Goal: Task Accomplishment & Management: Manage account settings

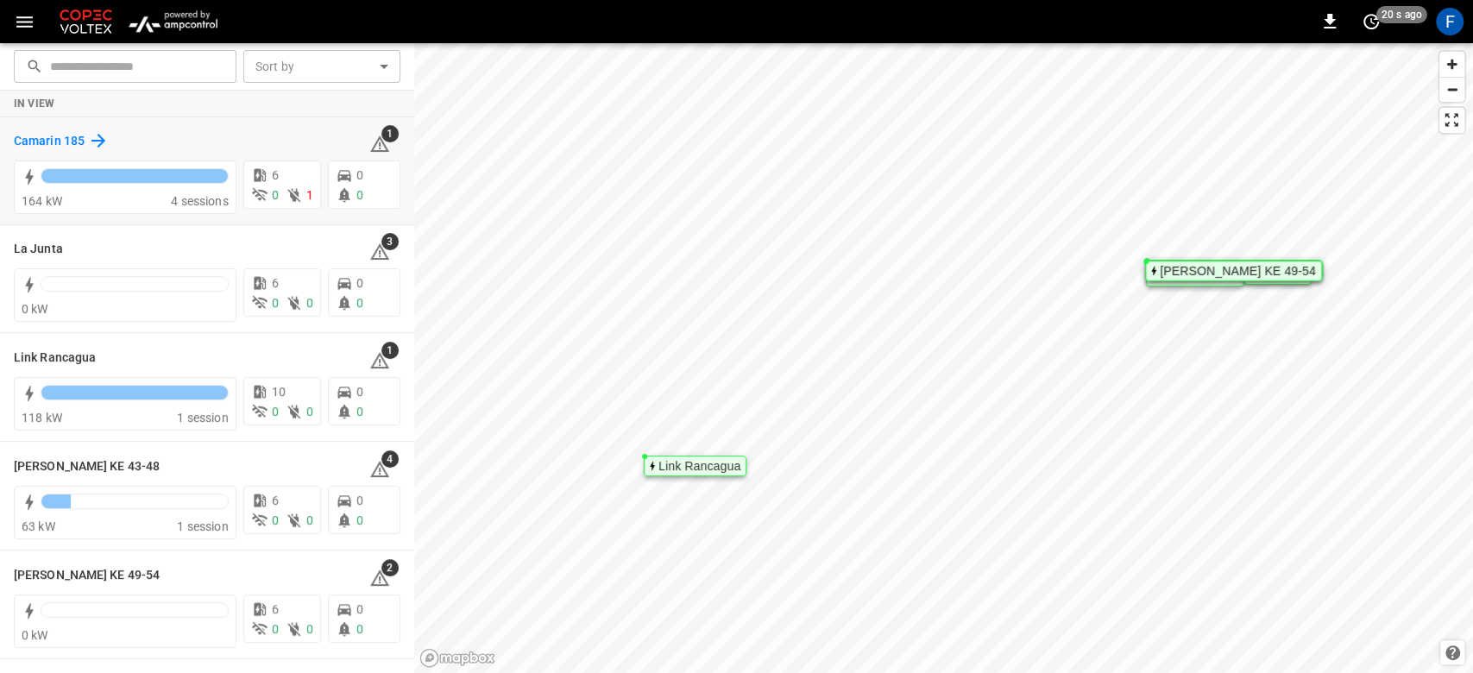
click at [50, 135] on h6 "Camarin 185" at bounding box center [49, 141] width 71 height 19
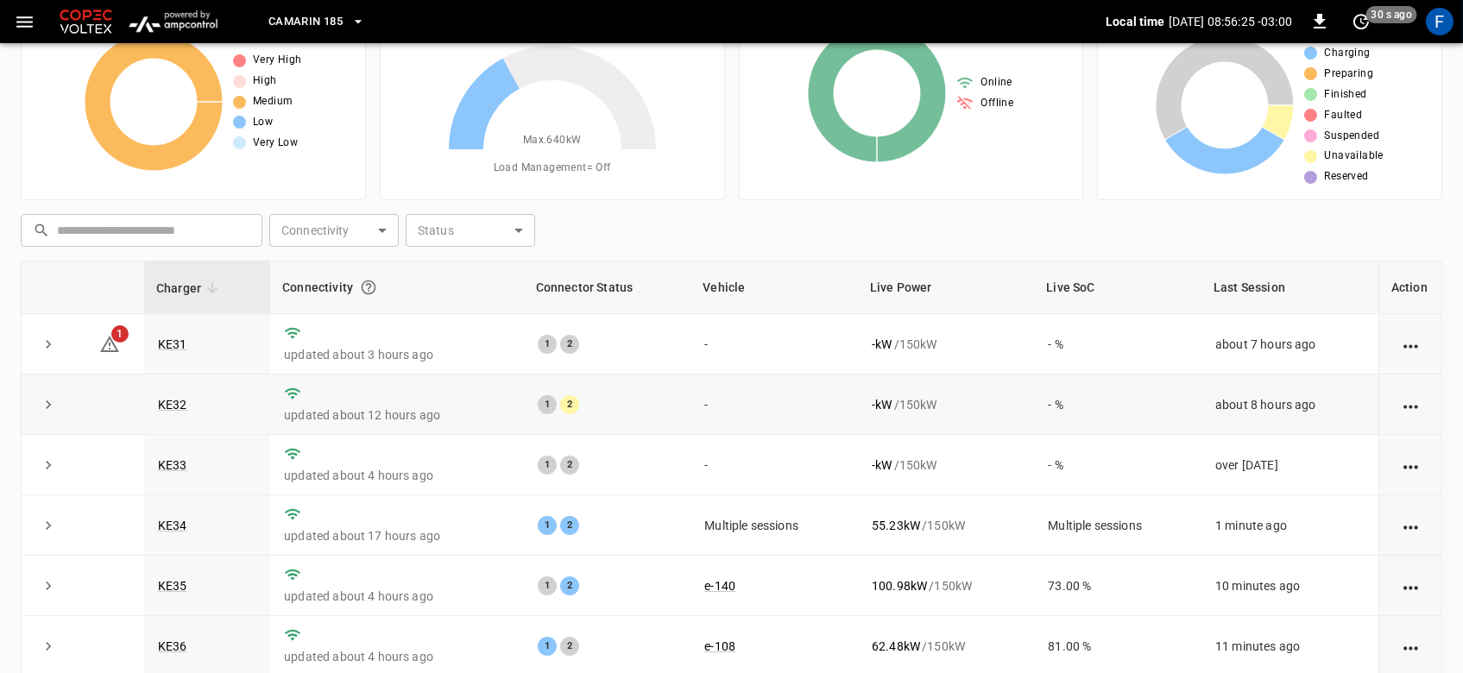
scroll to position [66, 0]
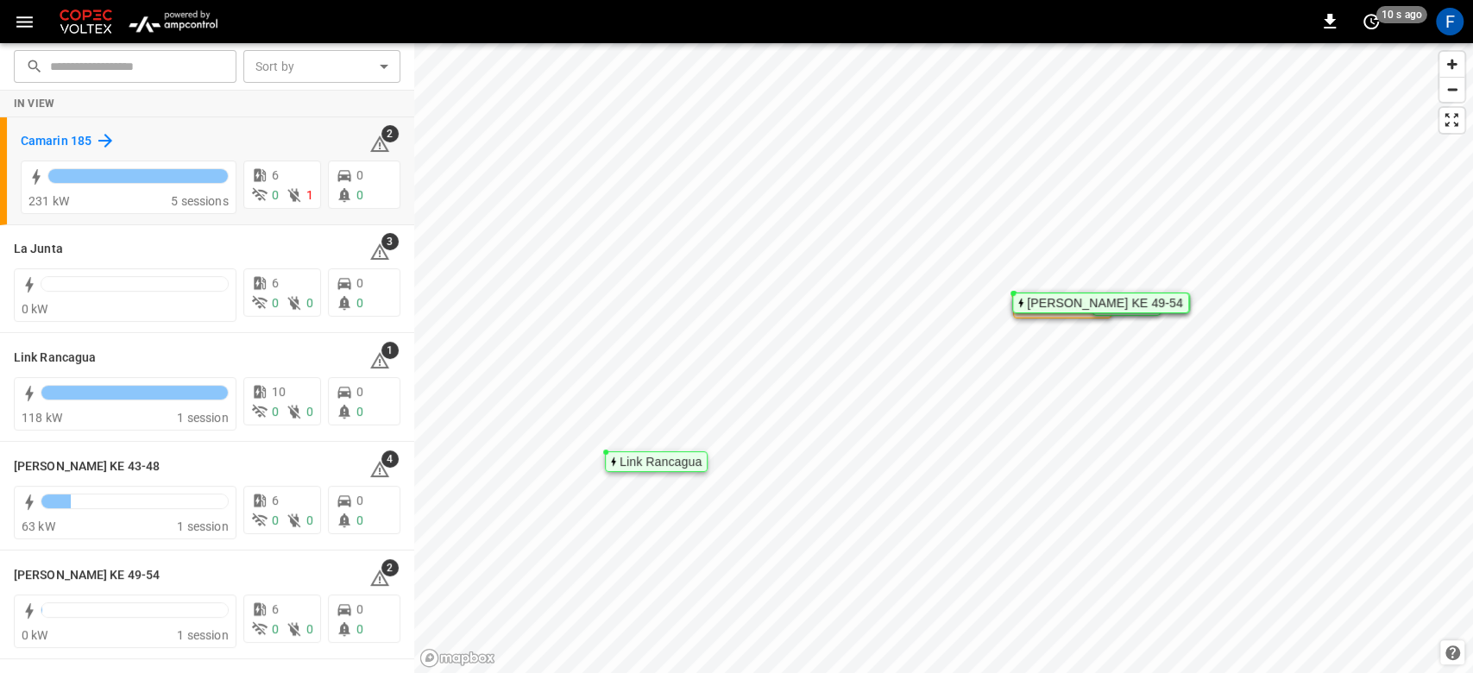
click at [54, 135] on h6 "Camarin 185" at bounding box center [56, 141] width 71 height 19
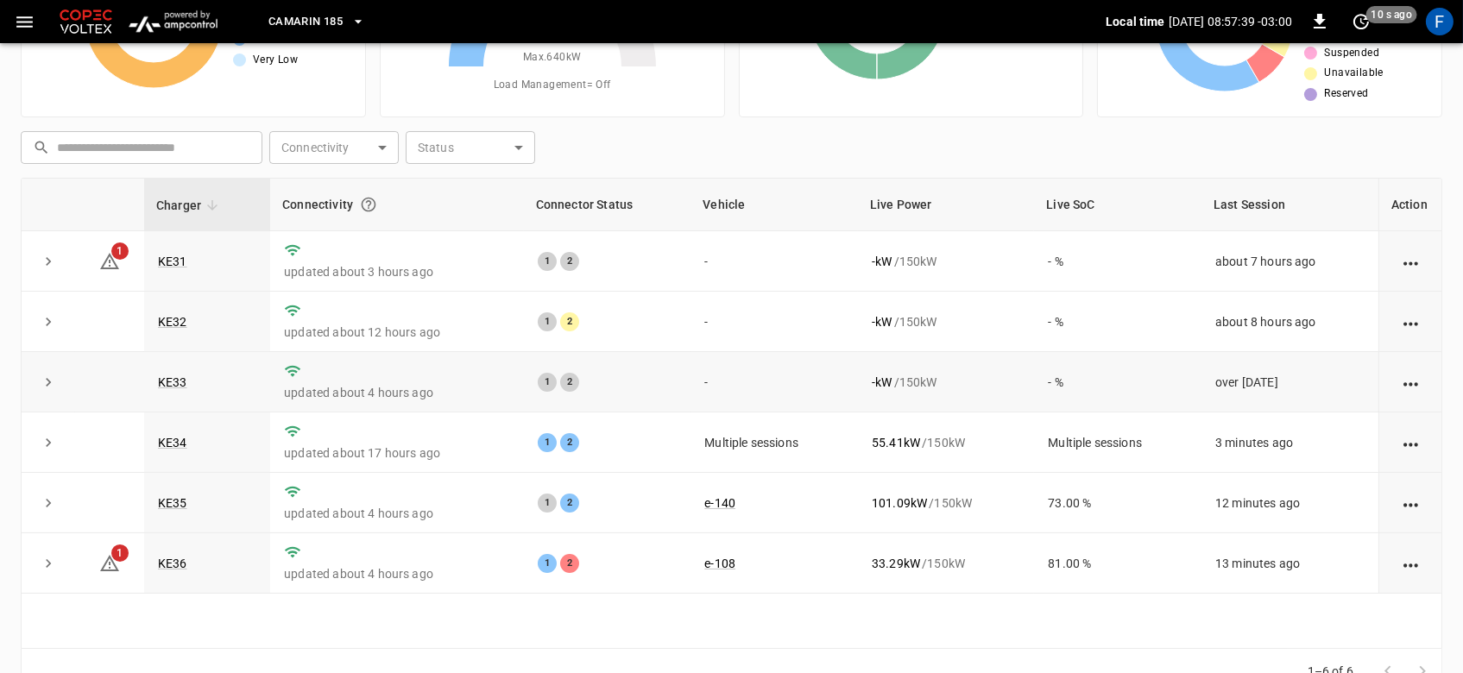
scroll to position [167, 0]
click at [166, 555] on link "KE36" at bounding box center [172, 562] width 36 height 21
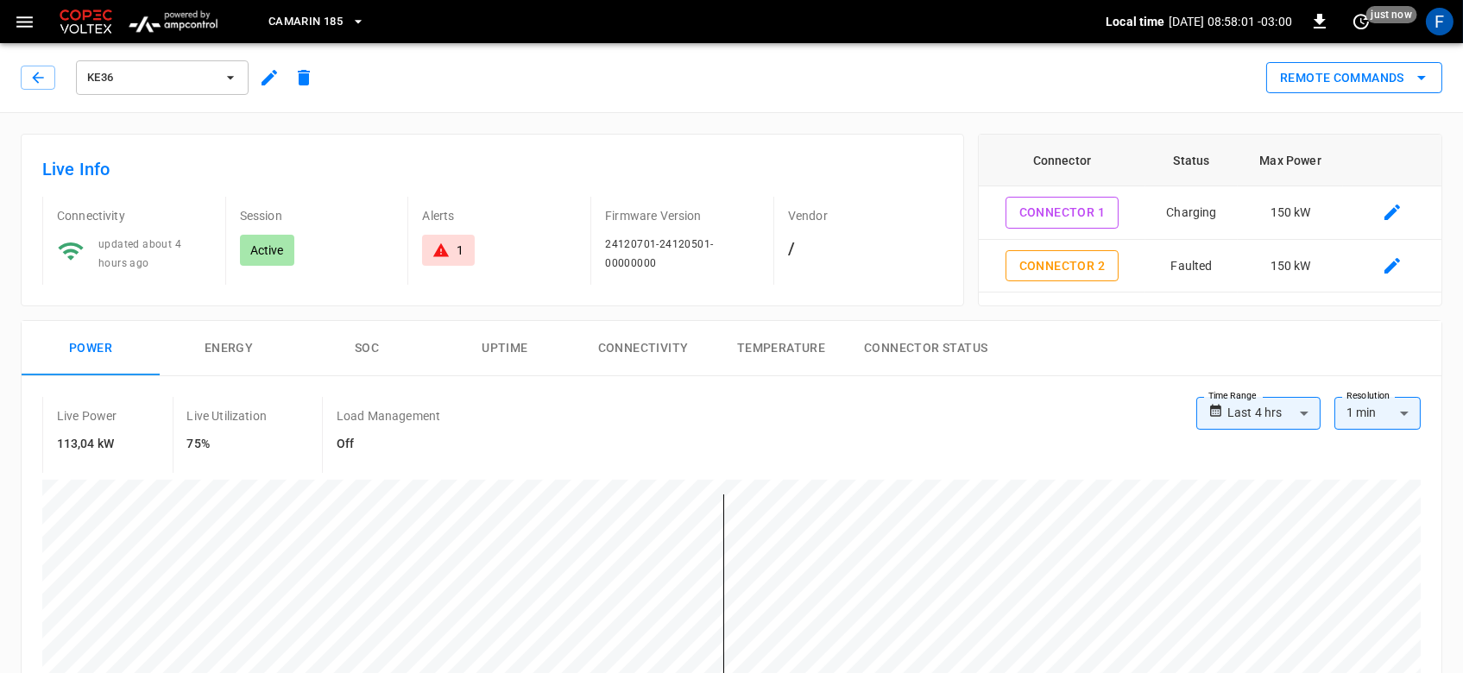
click at [1425, 62] on button "Remote Commands" at bounding box center [1354, 78] width 176 height 32
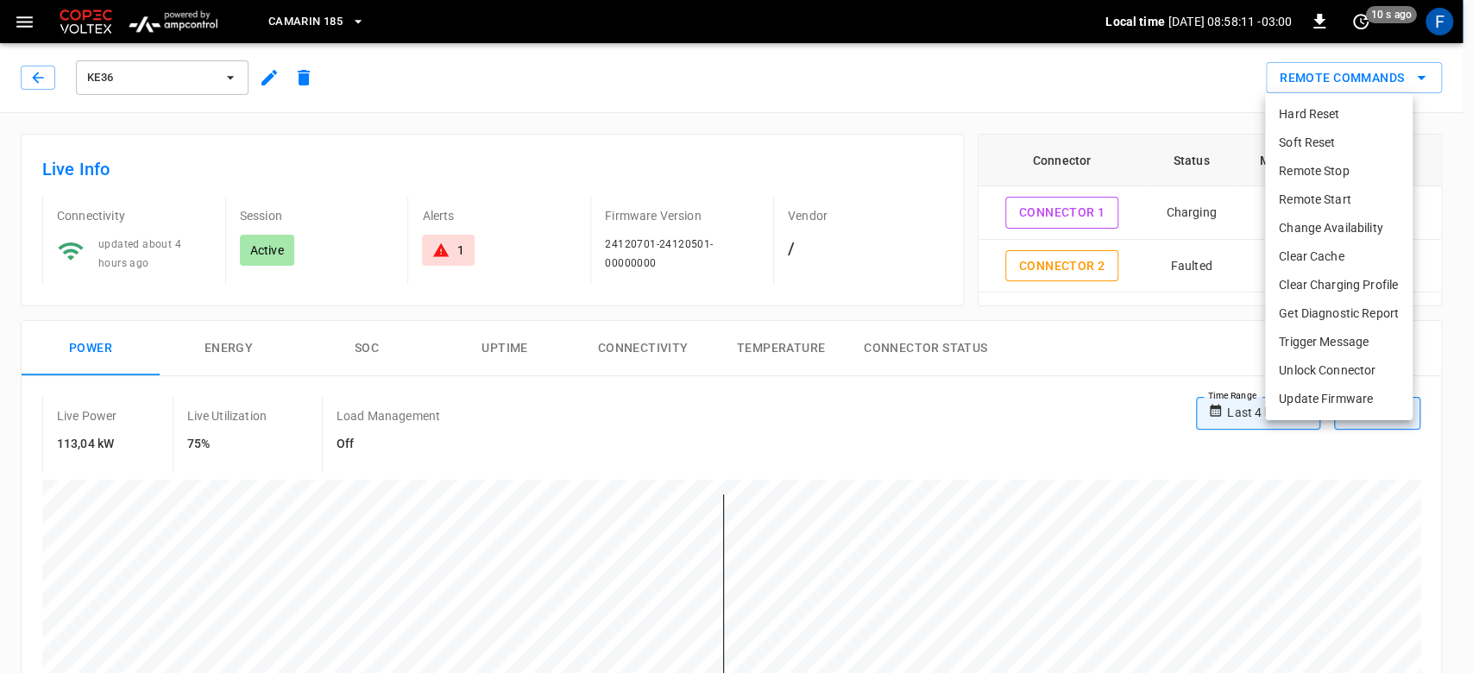
click at [46, 66] on div at bounding box center [736, 336] width 1473 height 673
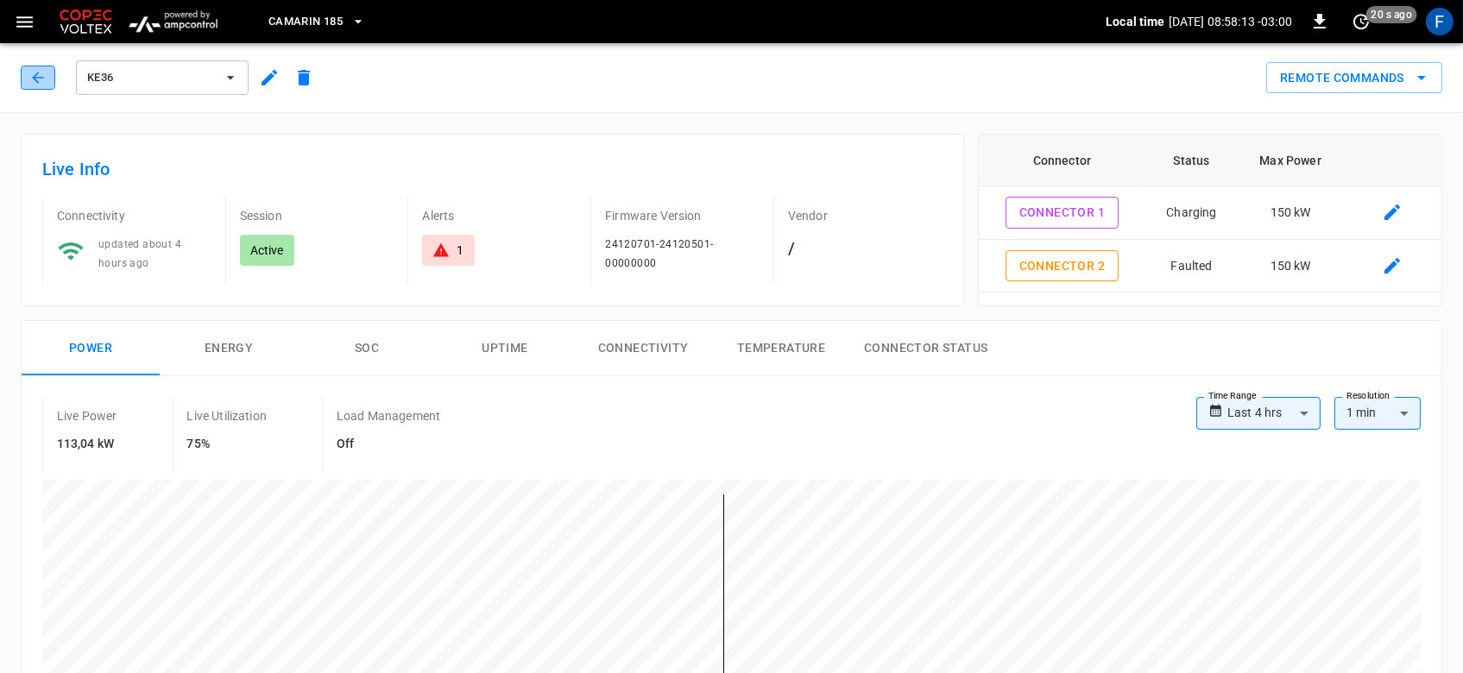
click at [42, 86] on button "button" at bounding box center [38, 78] width 35 height 24
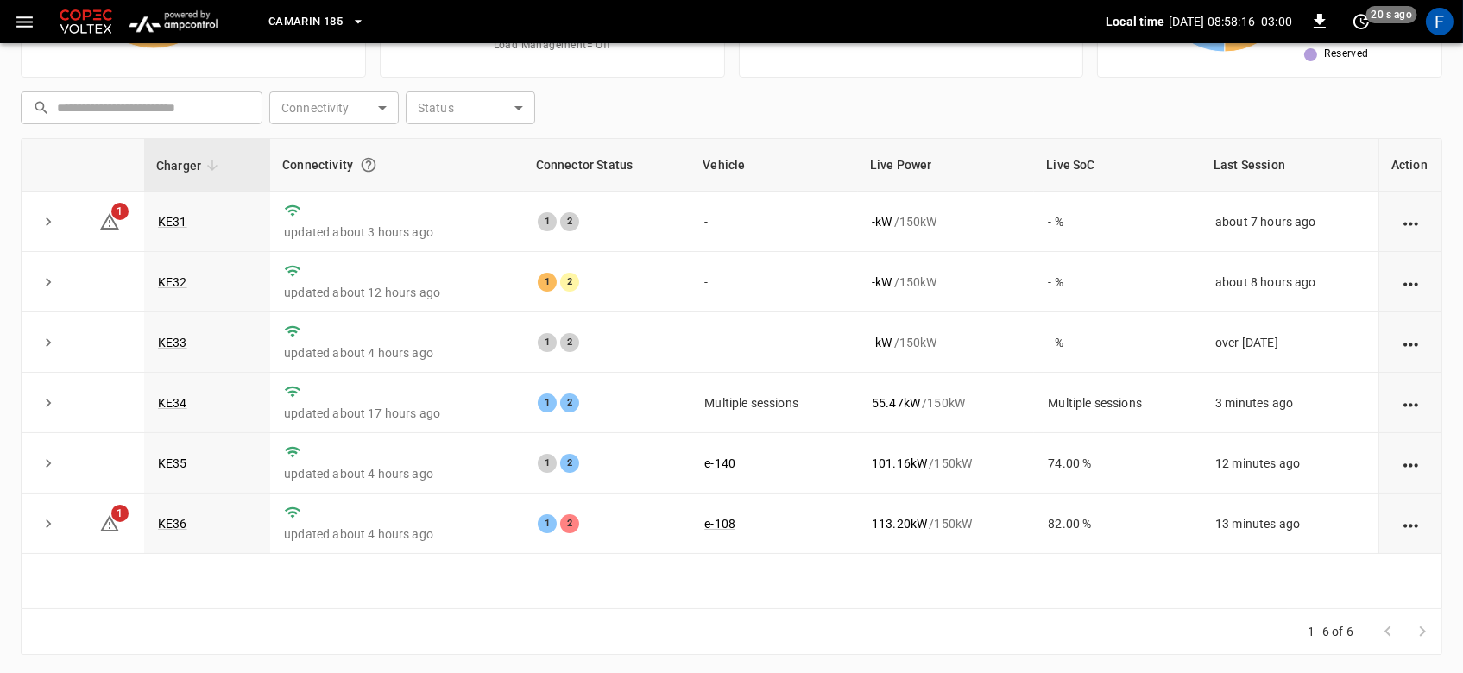
scroll to position [207, 0]
click at [159, 280] on link "KE32" at bounding box center [172, 281] width 36 height 21
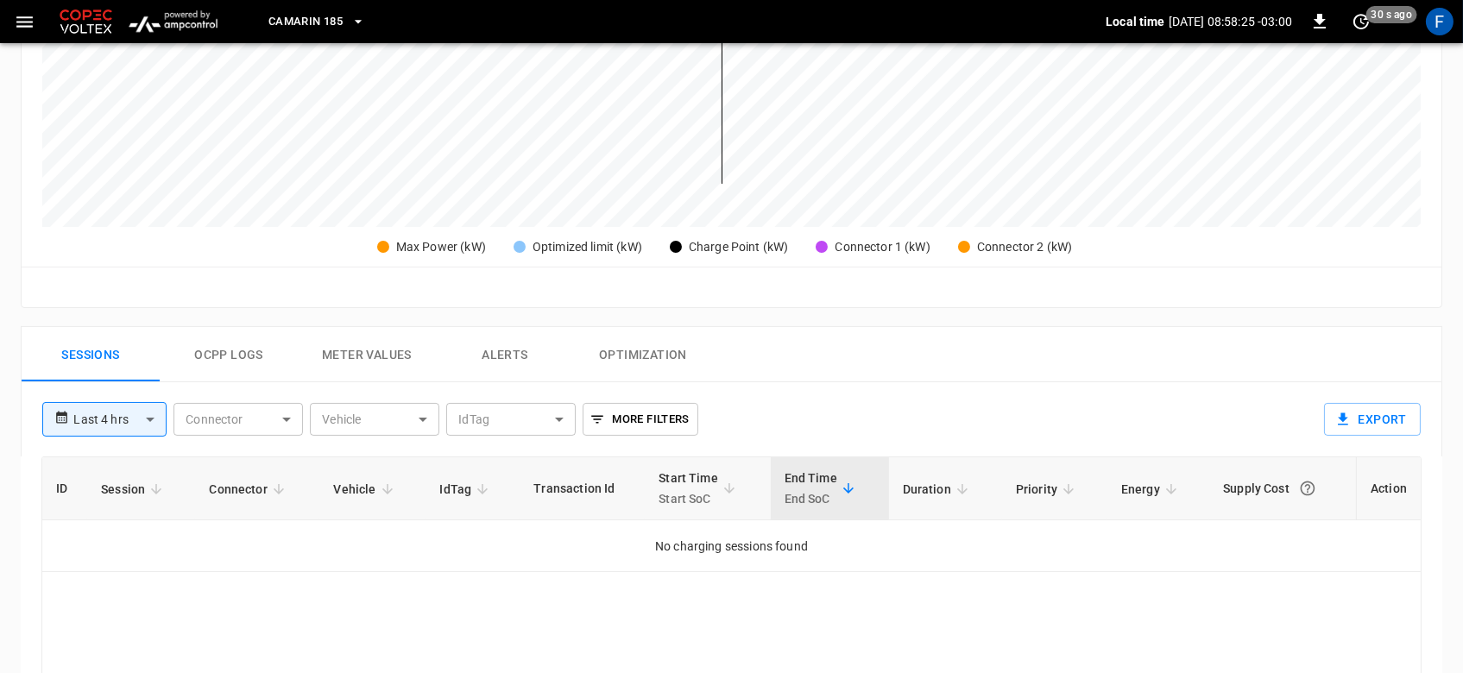
scroll to position [727, 0]
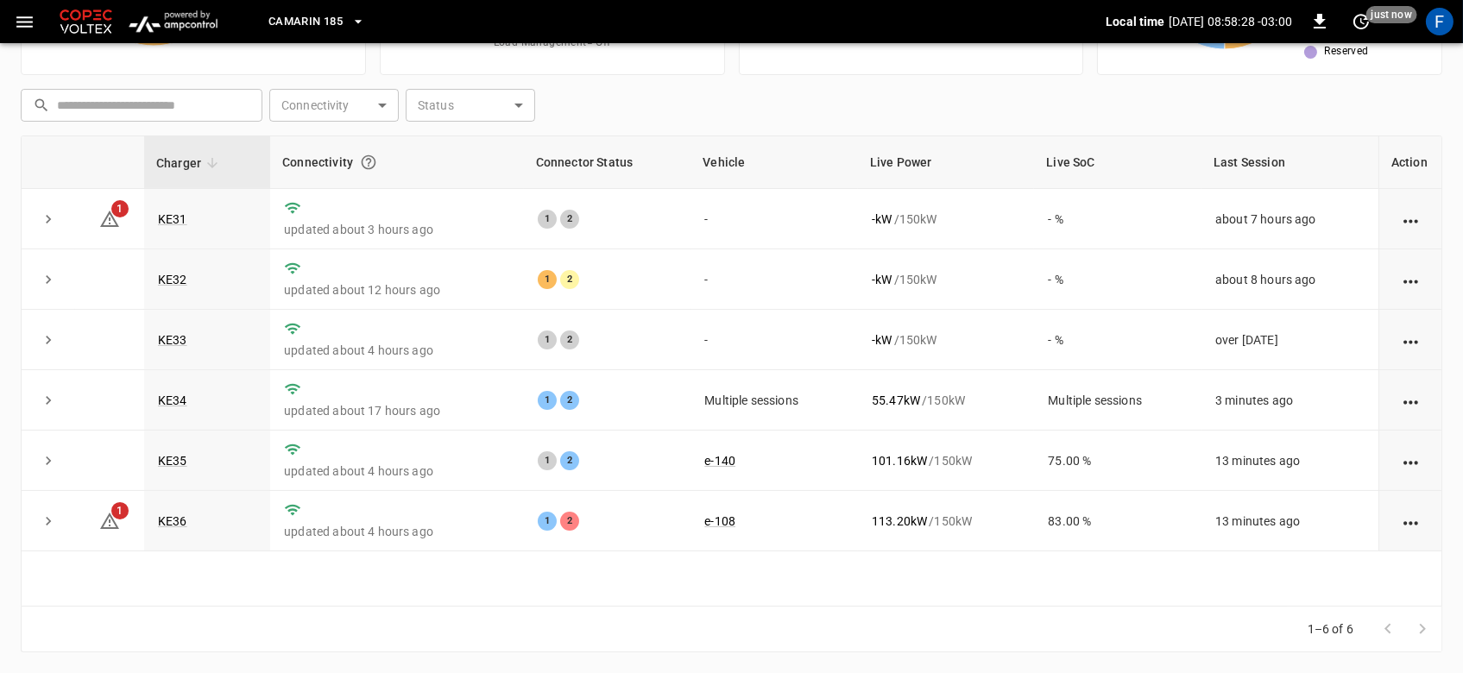
scroll to position [207, 0]
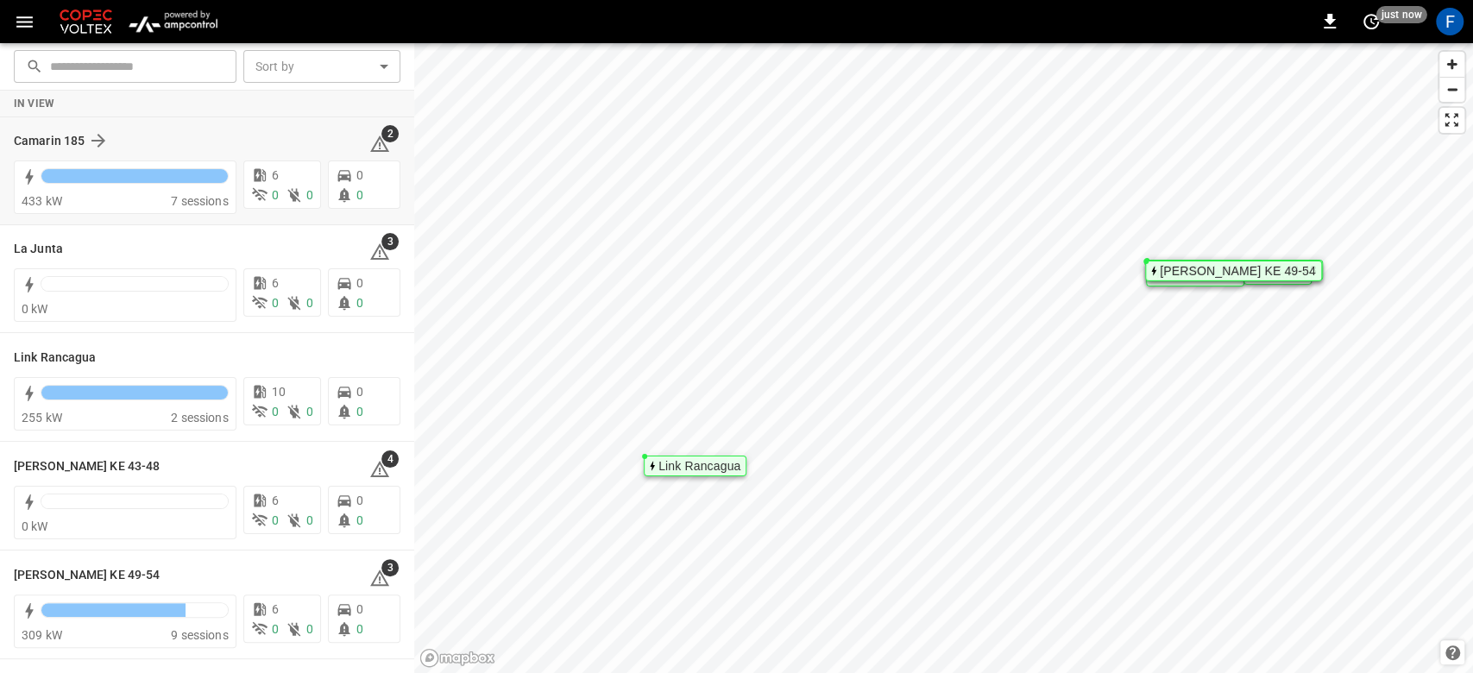
click at [31, 126] on div "Camarin 185 2" at bounding box center [207, 140] width 387 height 33
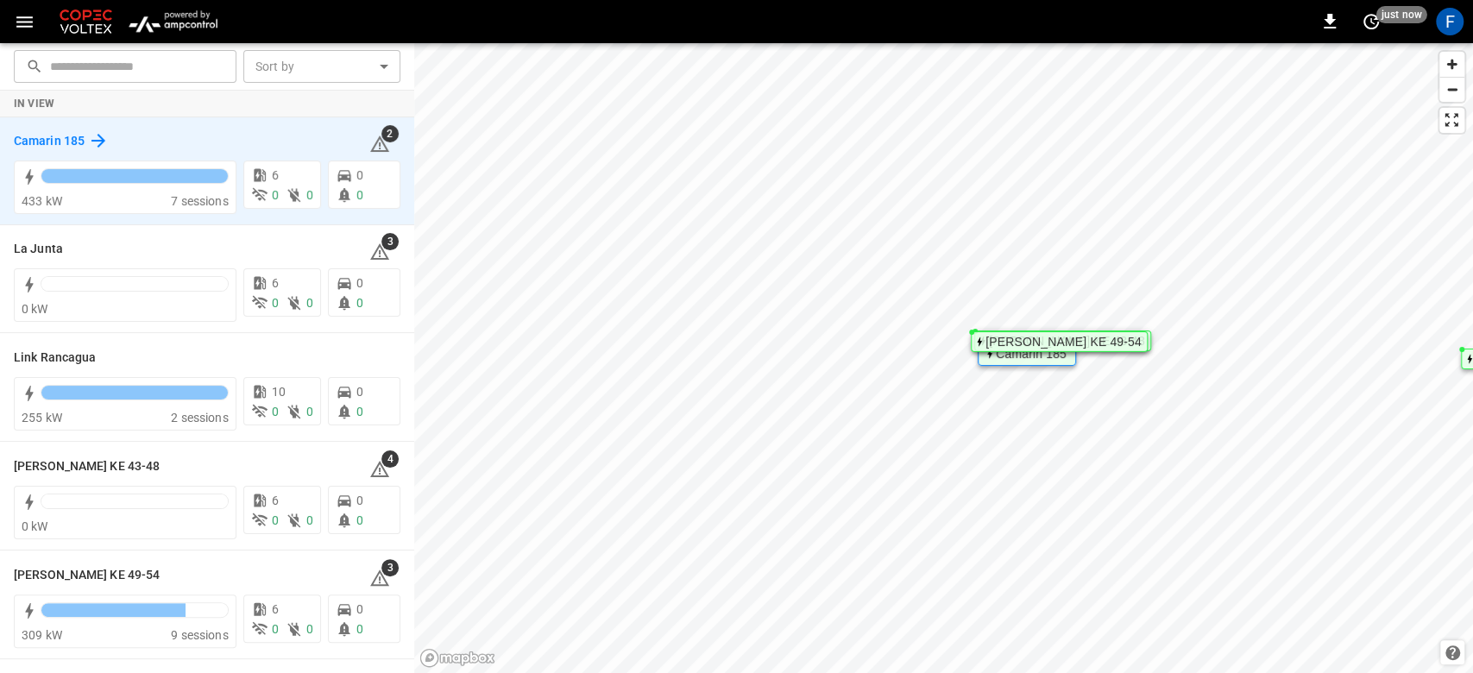
click at [43, 134] on h6 "Camarin 185" at bounding box center [49, 141] width 71 height 19
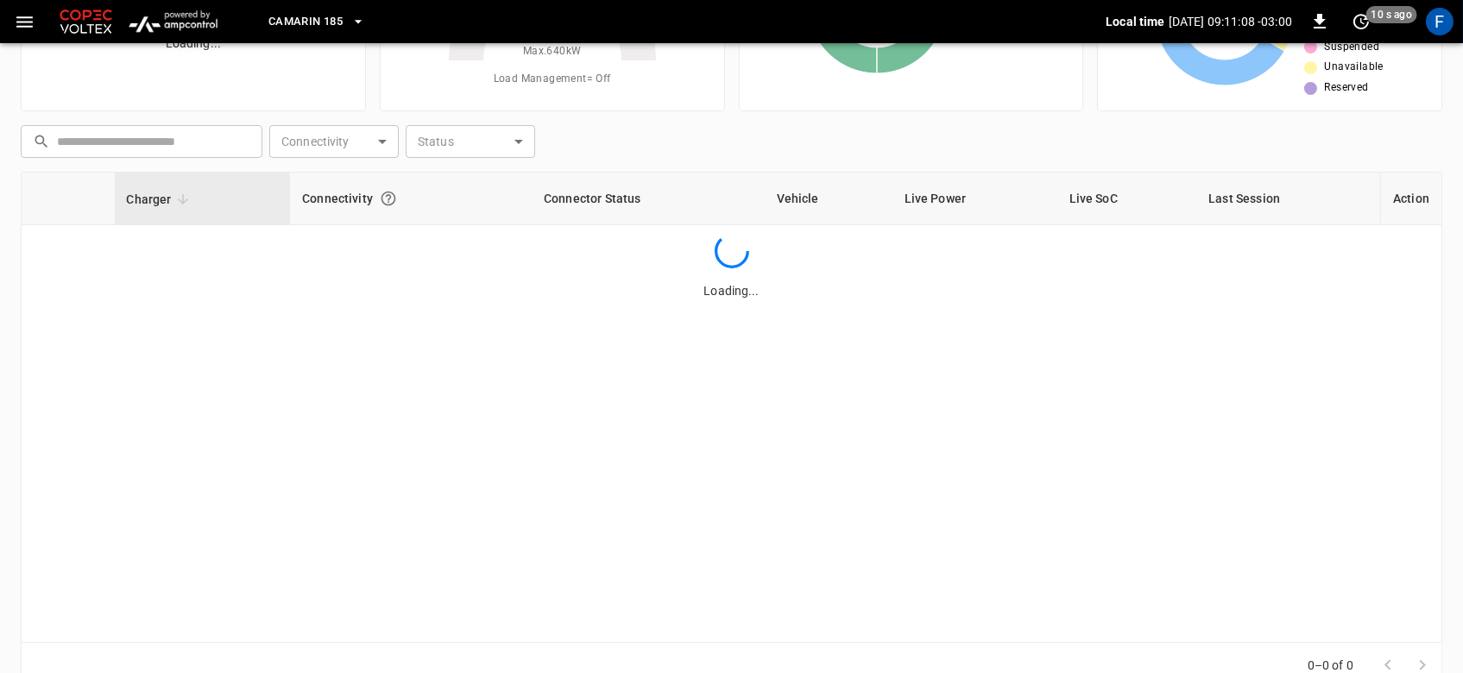
scroll to position [208, 0]
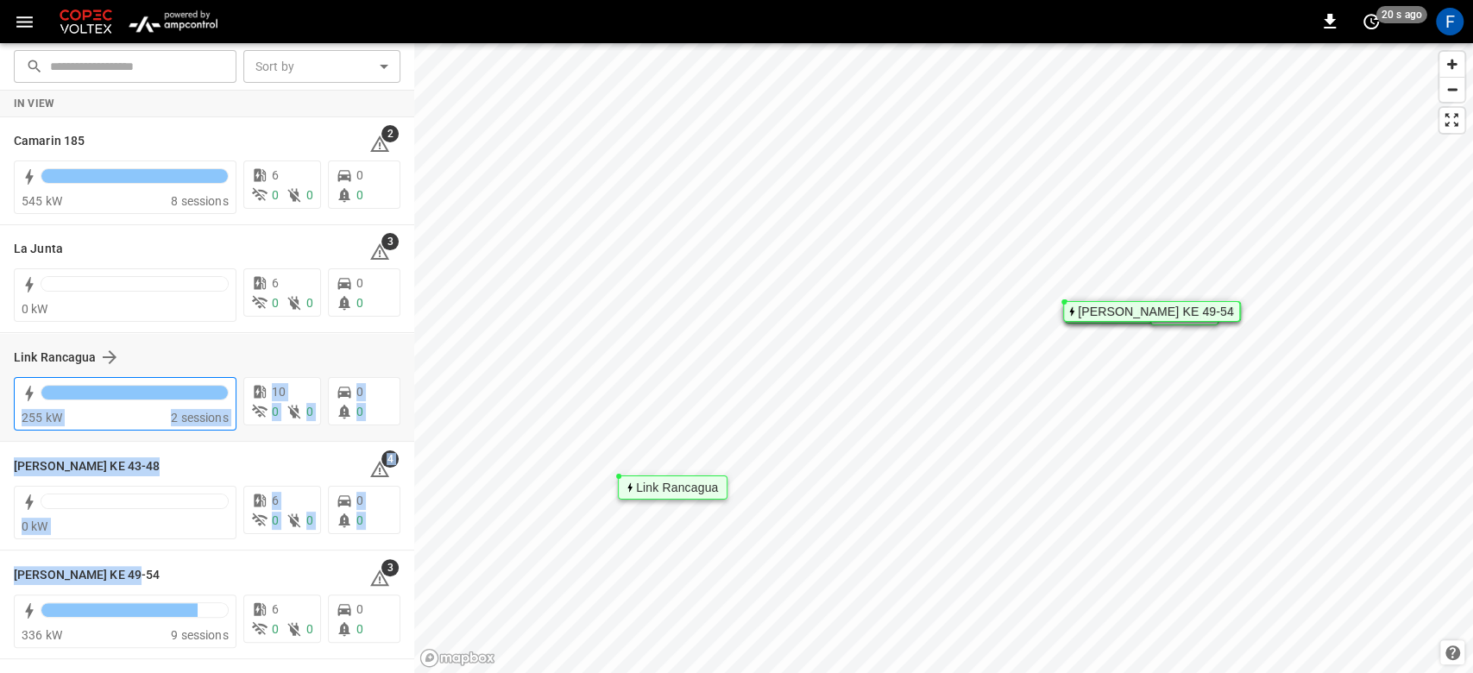
drag, startPoint x: 120, startPoint y: 585, endPoint x: 95, endPoint y: 386, distance: 200.9
click at [95, 386] on div "In View Camarin 185 2 545 kW 8 sessions 6 0 0 0 0 La Junta 3 0 kW 6 0 0 0 0 Lin…" at bounding box center [207, 375] width 414 height 569
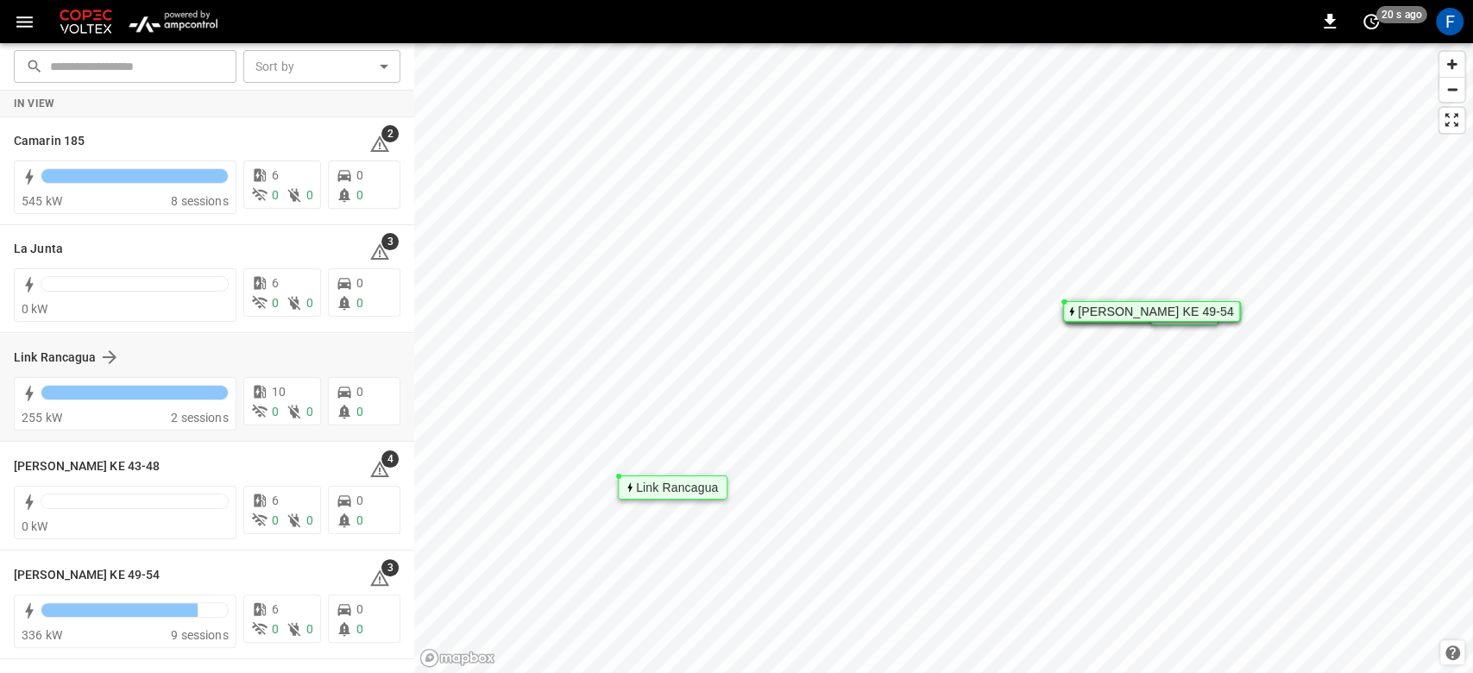
click at [260, 348] on div "Link Rancagua" at bounding box center [197, 357] width 366 height 21
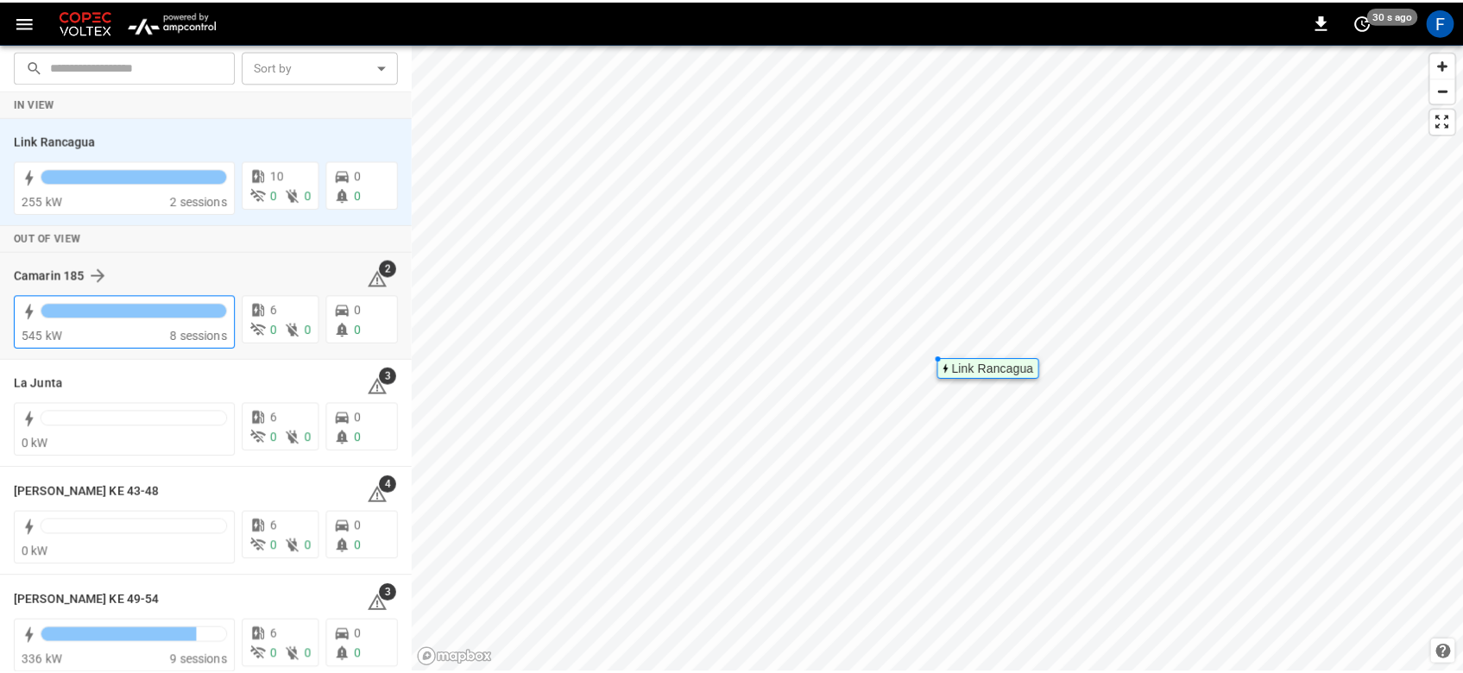
scroll to position [11, 0]
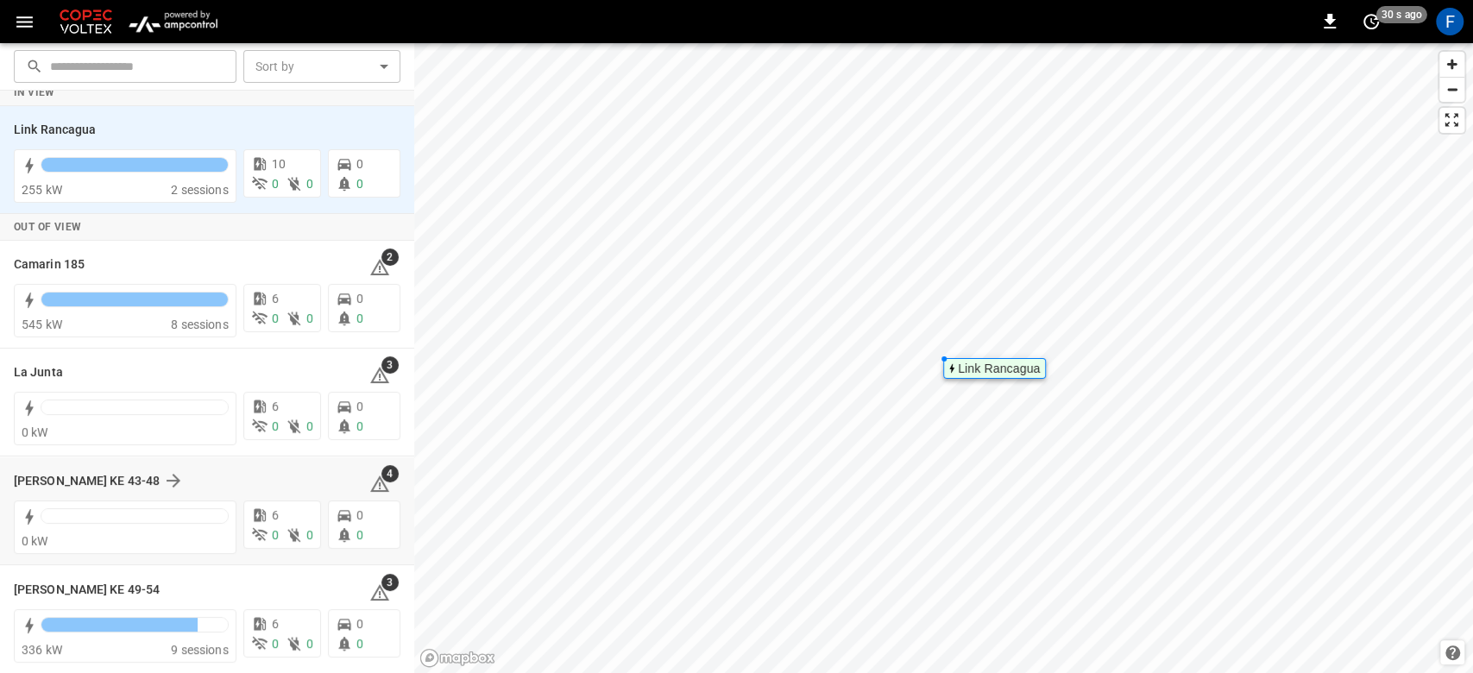
click at [66, 467] on div "[PERSON_NAME] KE 43-48 4" at bounding box center [207, 480] width 387 height 33
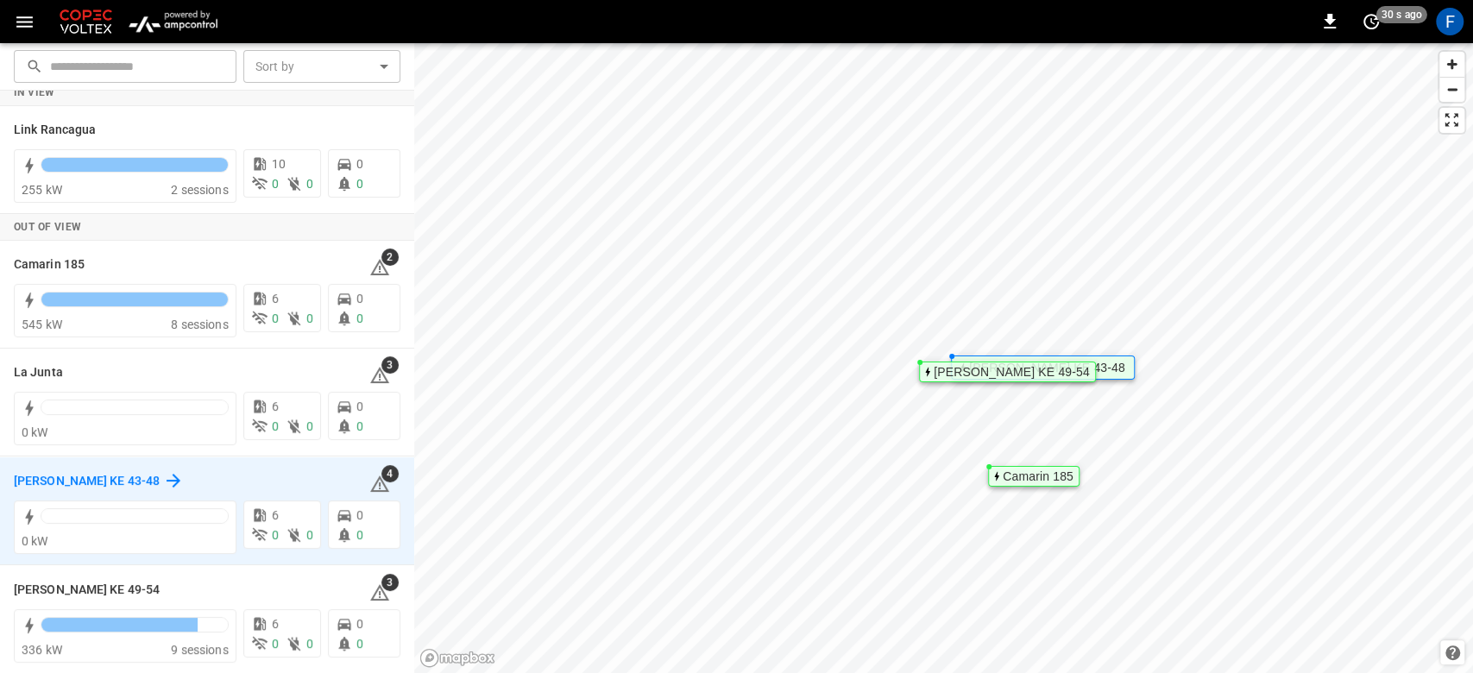
click at [40, 474] on h6 "[PERSON_NAME] KE 43-48" at bounding box center [87, 481] width 146 height 19
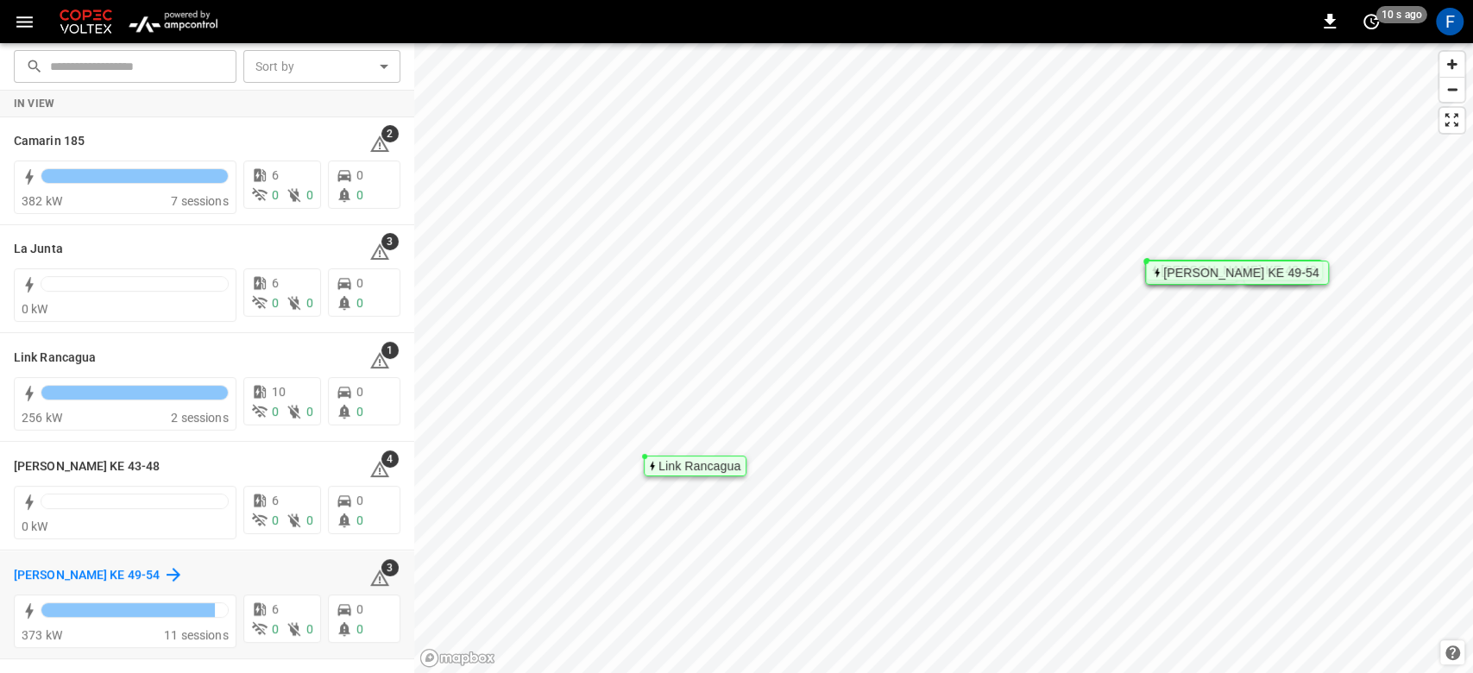
click at [84, 581] on h6 "[PERSON_NAME] KE 49-54" at bounding box center [87, 575] width 146 height 19
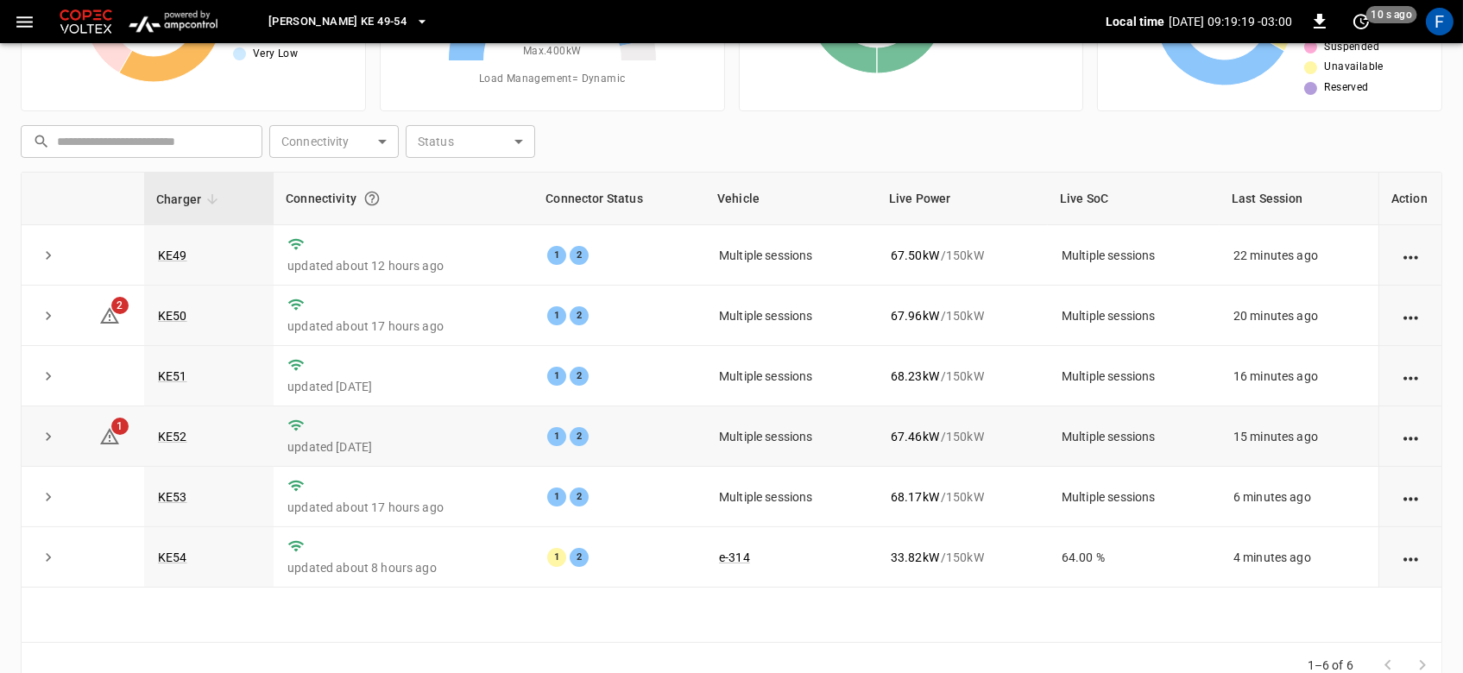
scroll to position [208, 0]
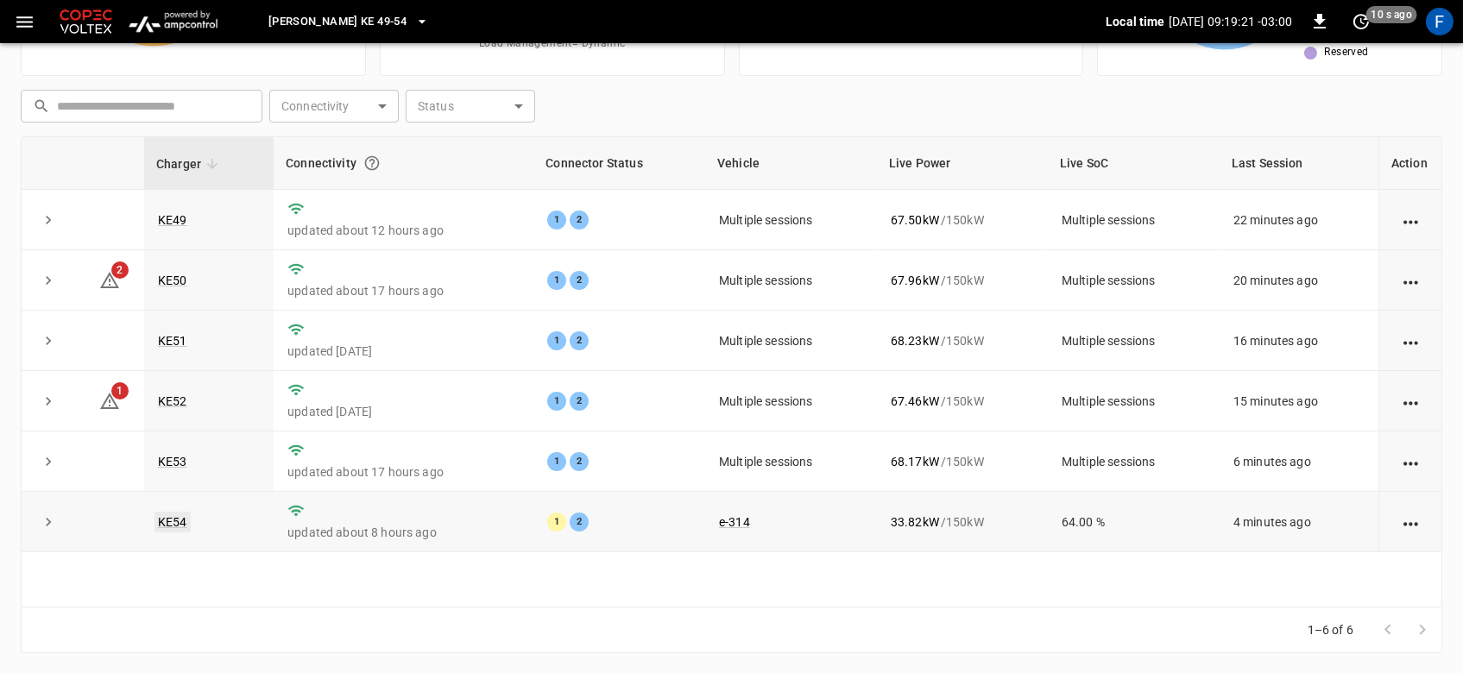
click at [174, 521] on link "KE54" at bounding box center [172, 522] width 36 height 21
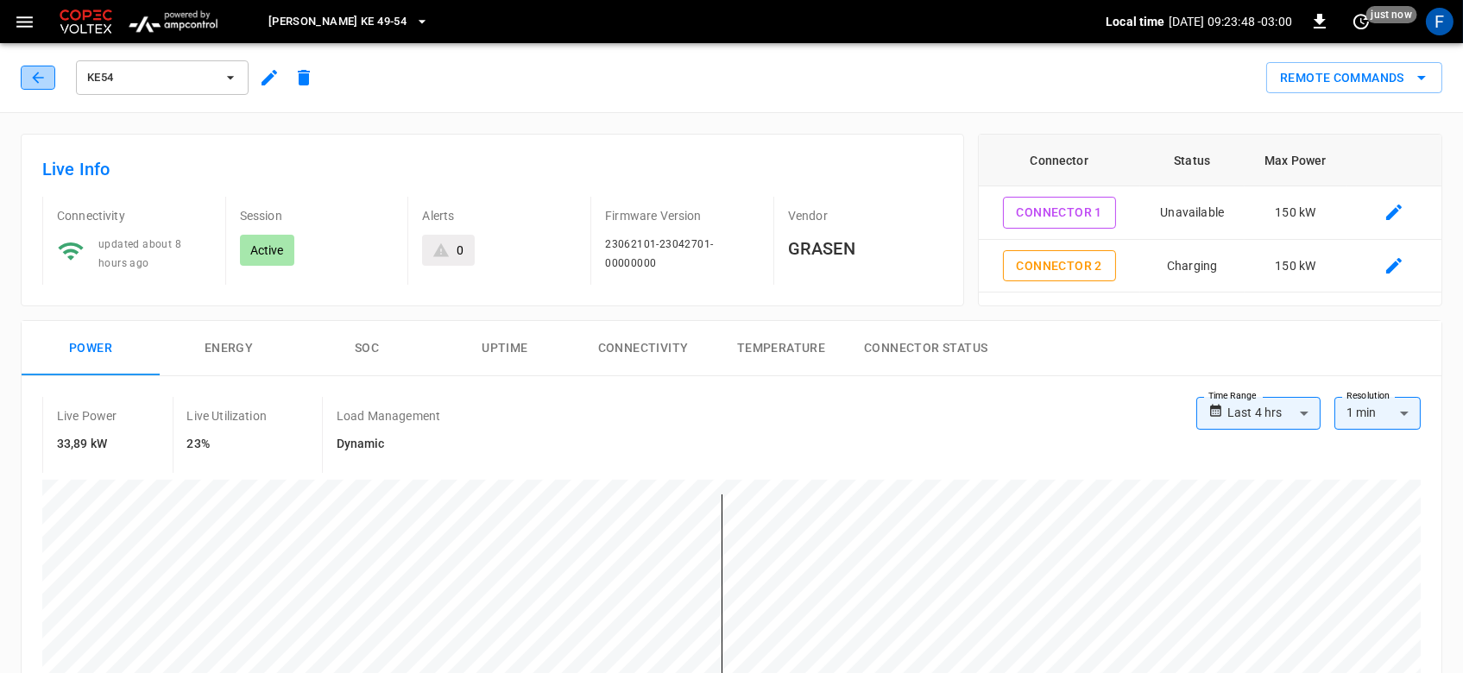
click at [52, 67] on button "button" at bounding box center [38, 78] width 35 height 24
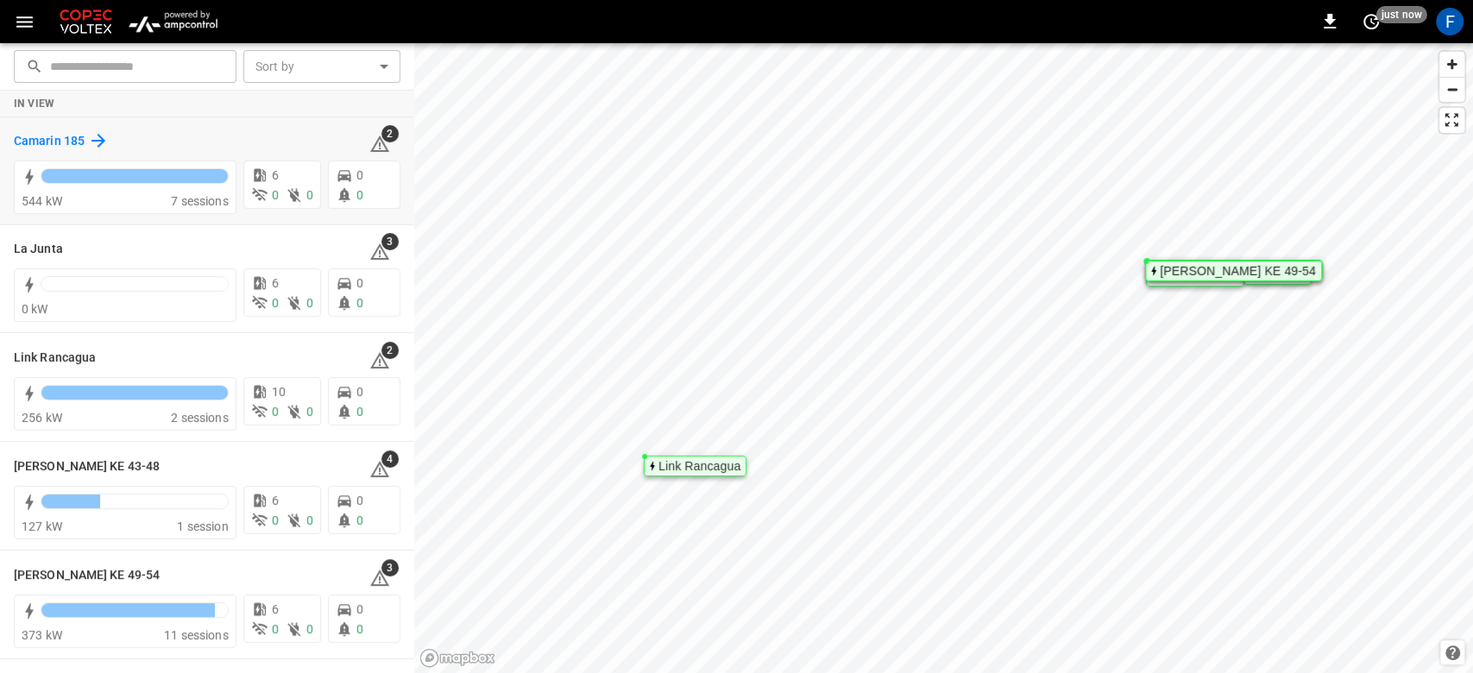
click at [54, 135] on h6 "Camarin 185" at bounding box center [49, 141] width 71 height 19
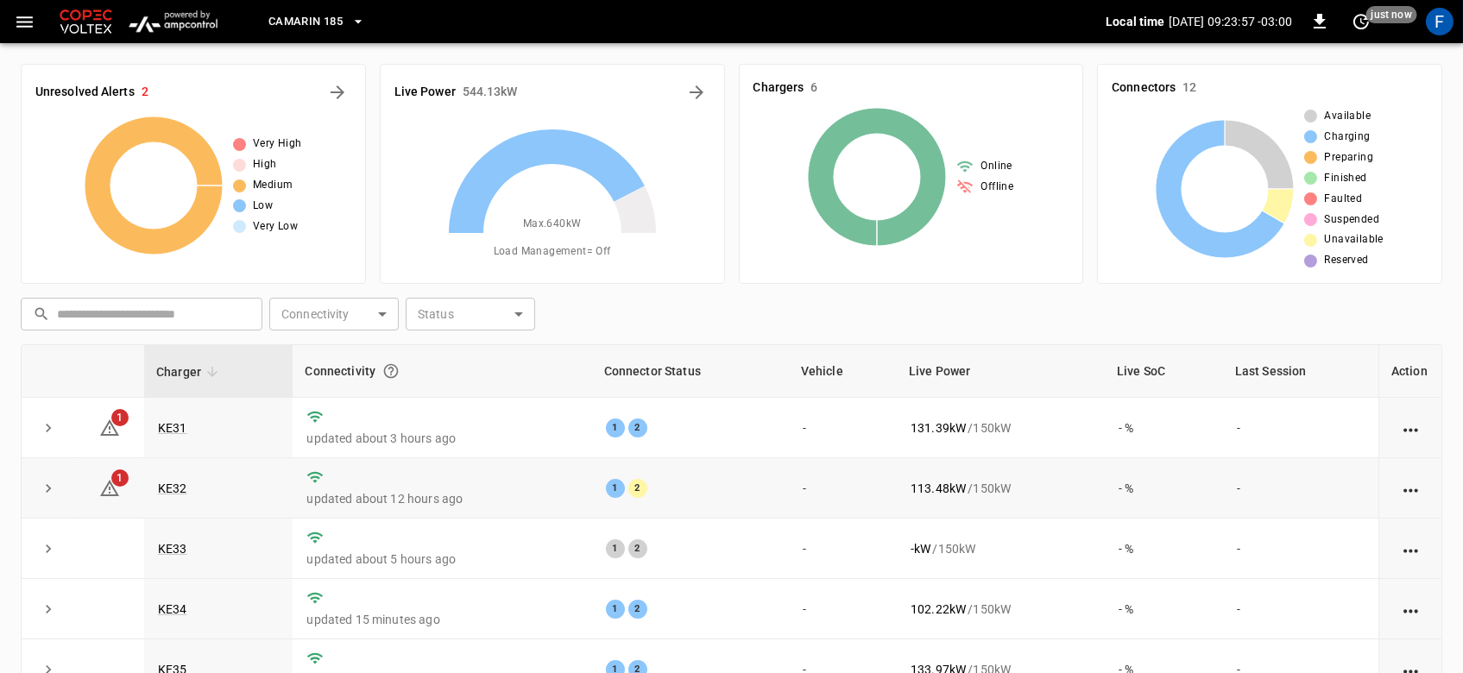
click at [186, 477] on td "KE32" at bounding box center [218, 488] width 148 height 60
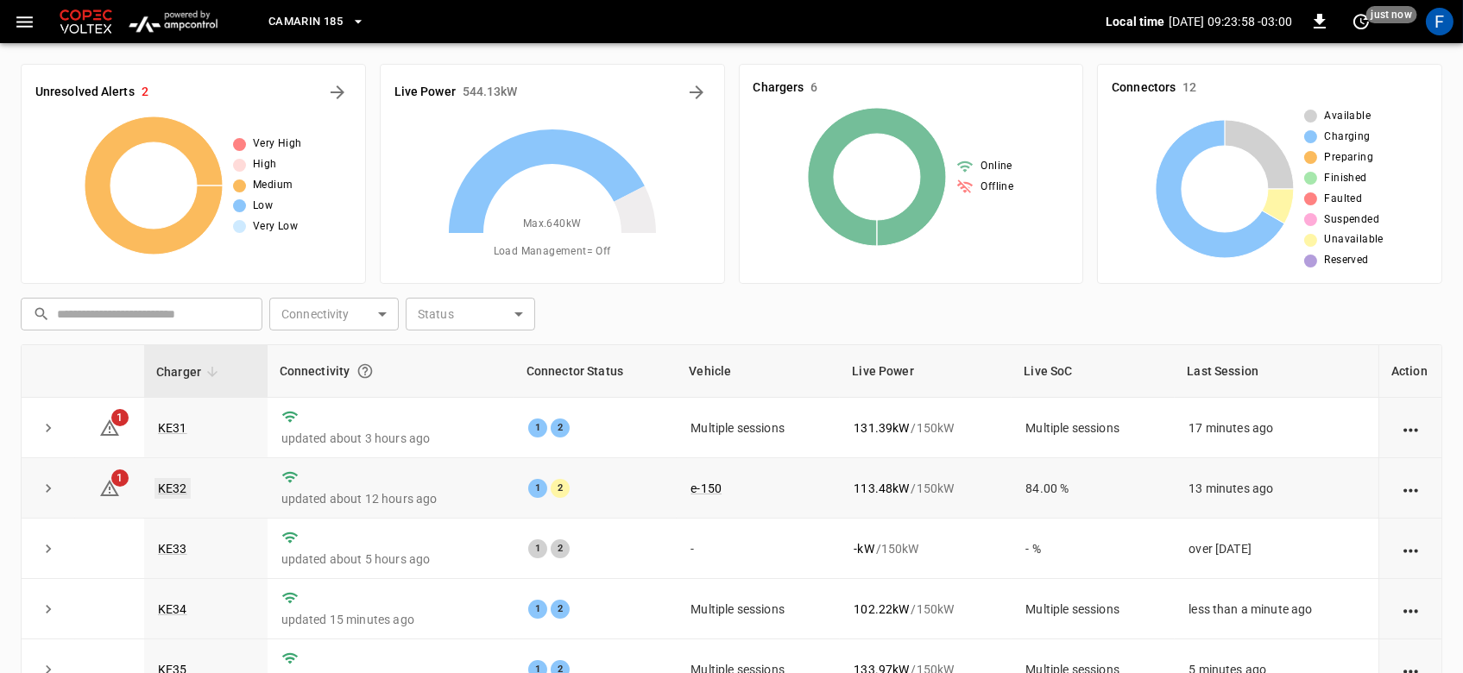
click at [173, 486] on link "KE32" at bounding box center [172, 488] width 36 height 21
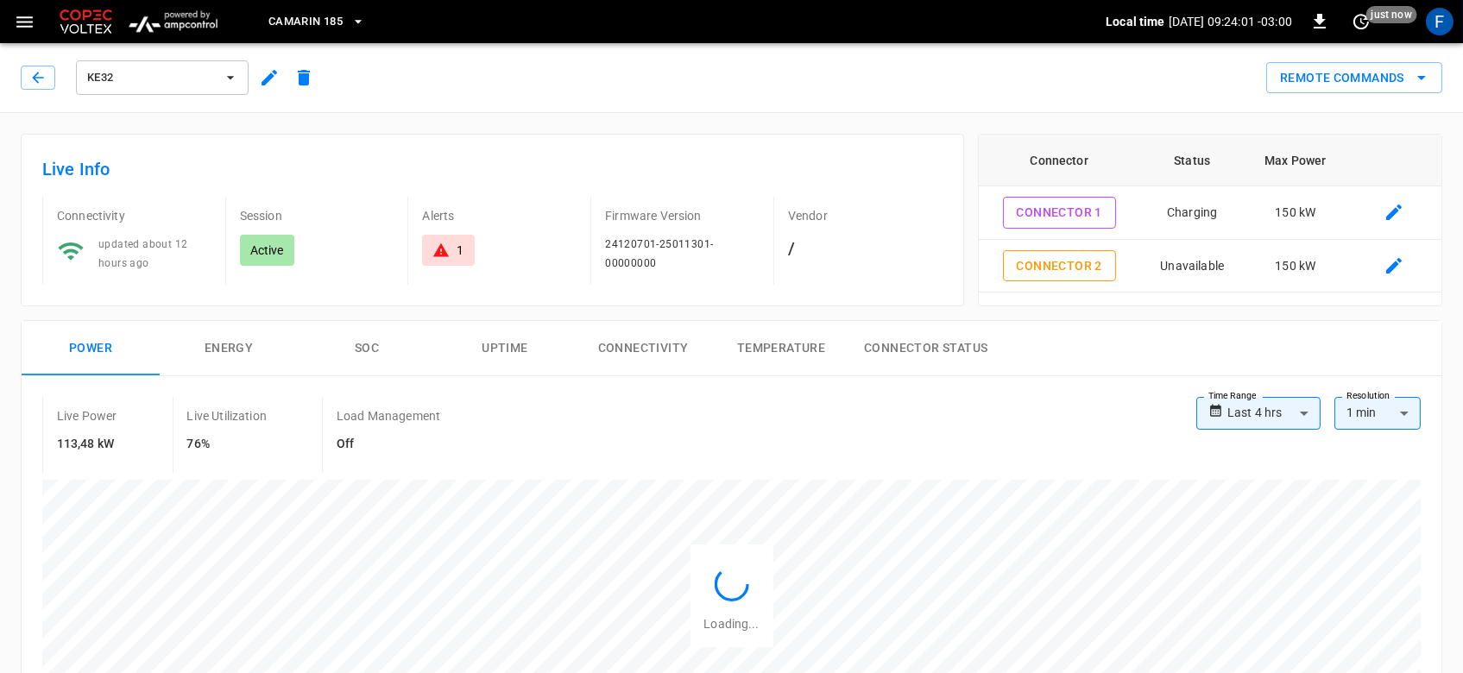
click at [275, 73] on icon "button" at bounding box center [269, 78] width 16 height 16
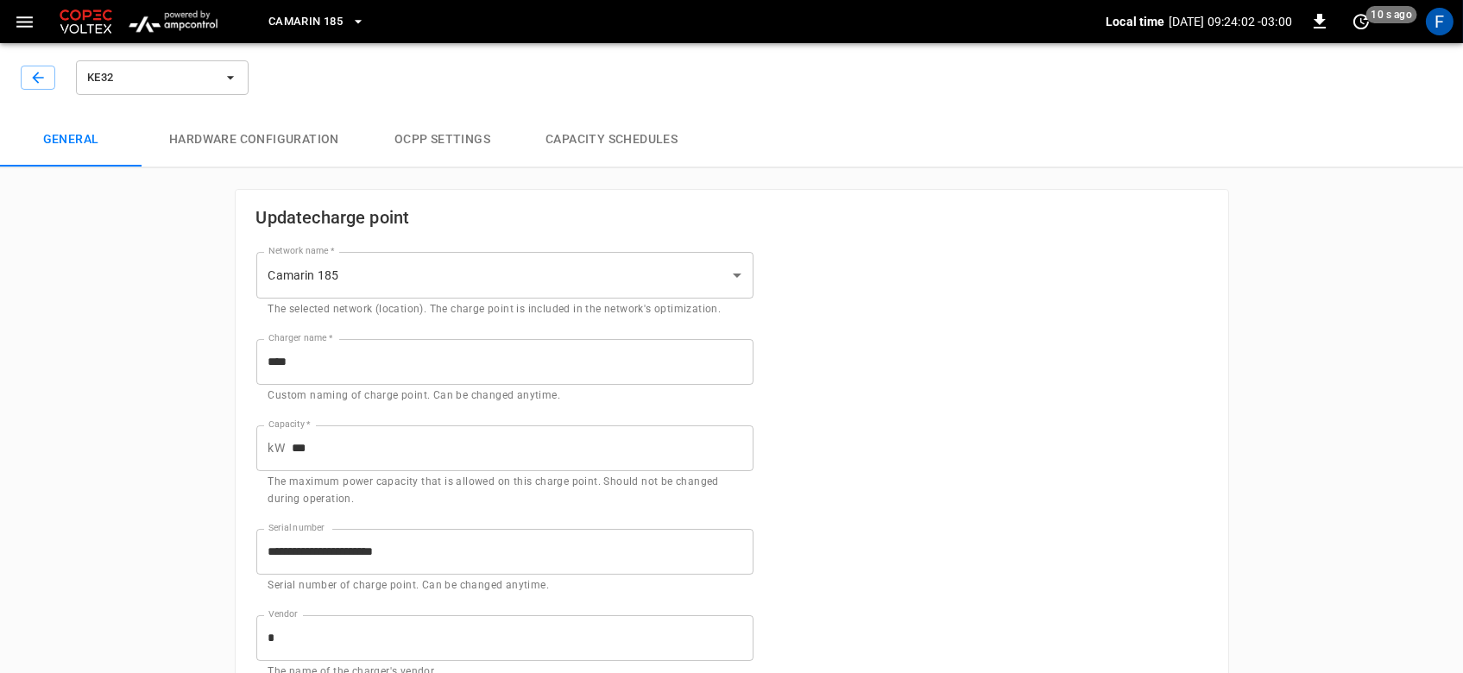
type input "**********"
click at [235, 144] on button "Hardware configuration" at bounding box center [254, 139] width 225 height 55
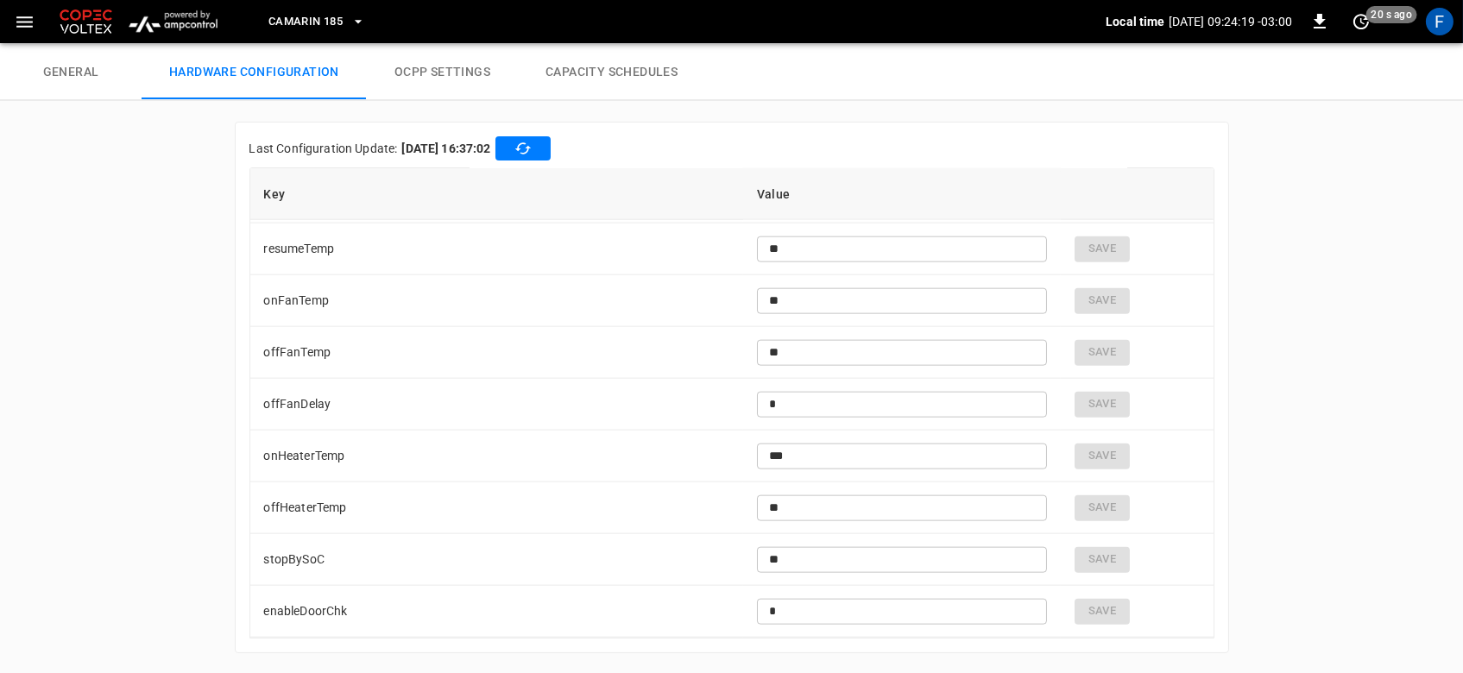
scroll to position [4450, 0]
